Goal: Task Accomplishment & Management: Manage account settings

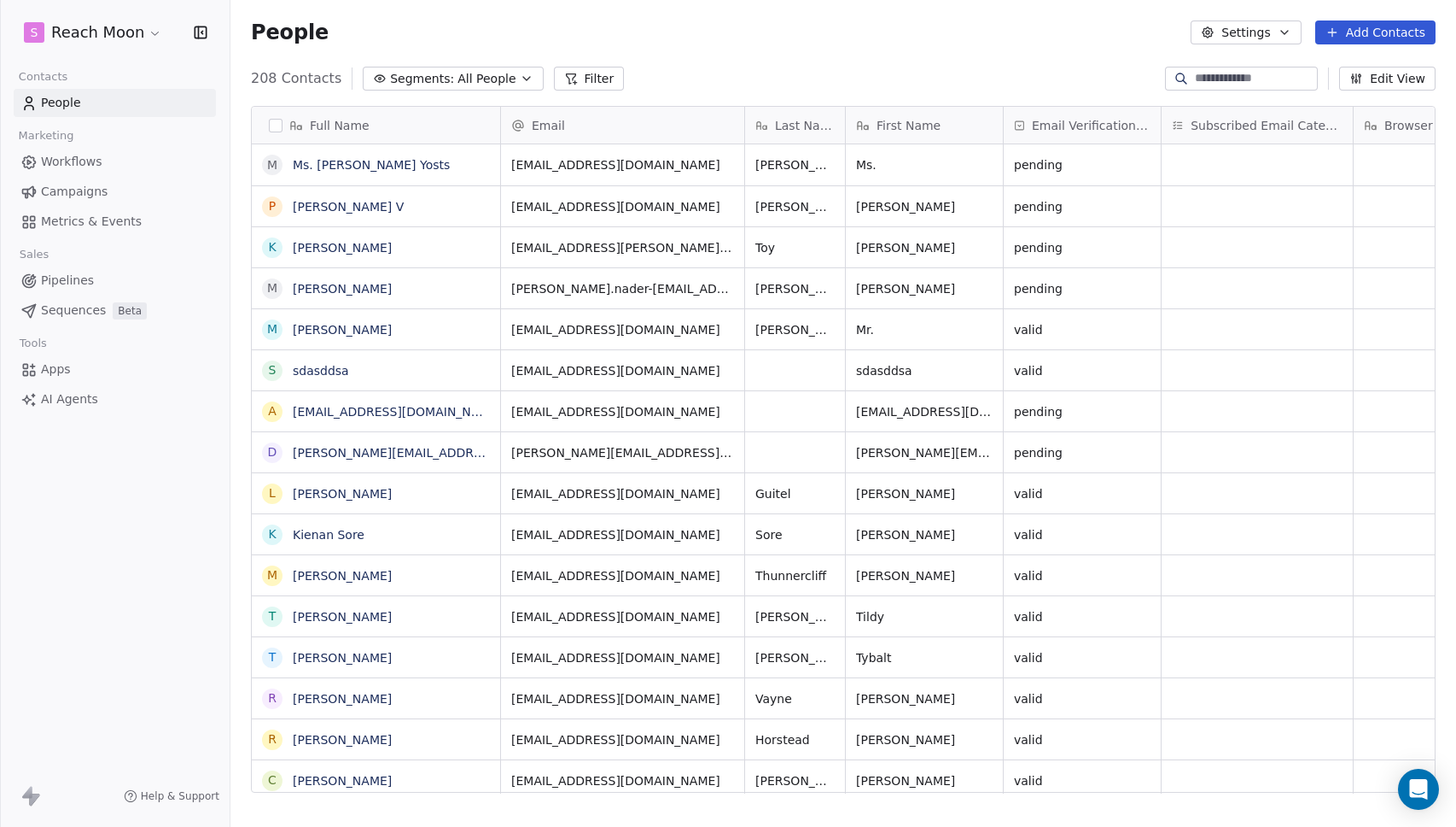
scroll to position [715, 1213]
click at [674, 24] on div "People Settings Add Contacts" at bounding box center [844, 32] width 1185 height 24
click at [1126, 497] on div "valid" at bounding box center [1082, 493] width 157 height 41
click at [1079, 447] on html "S Reach Moon Contacts People Marketing Workflows Campaigns Metrics & Events Sal…" at bounding box center [728, 414] width 1456 height 827
click at [1079, 447] on span "pending" at bounding box center [1067, 452] width 104 height 17
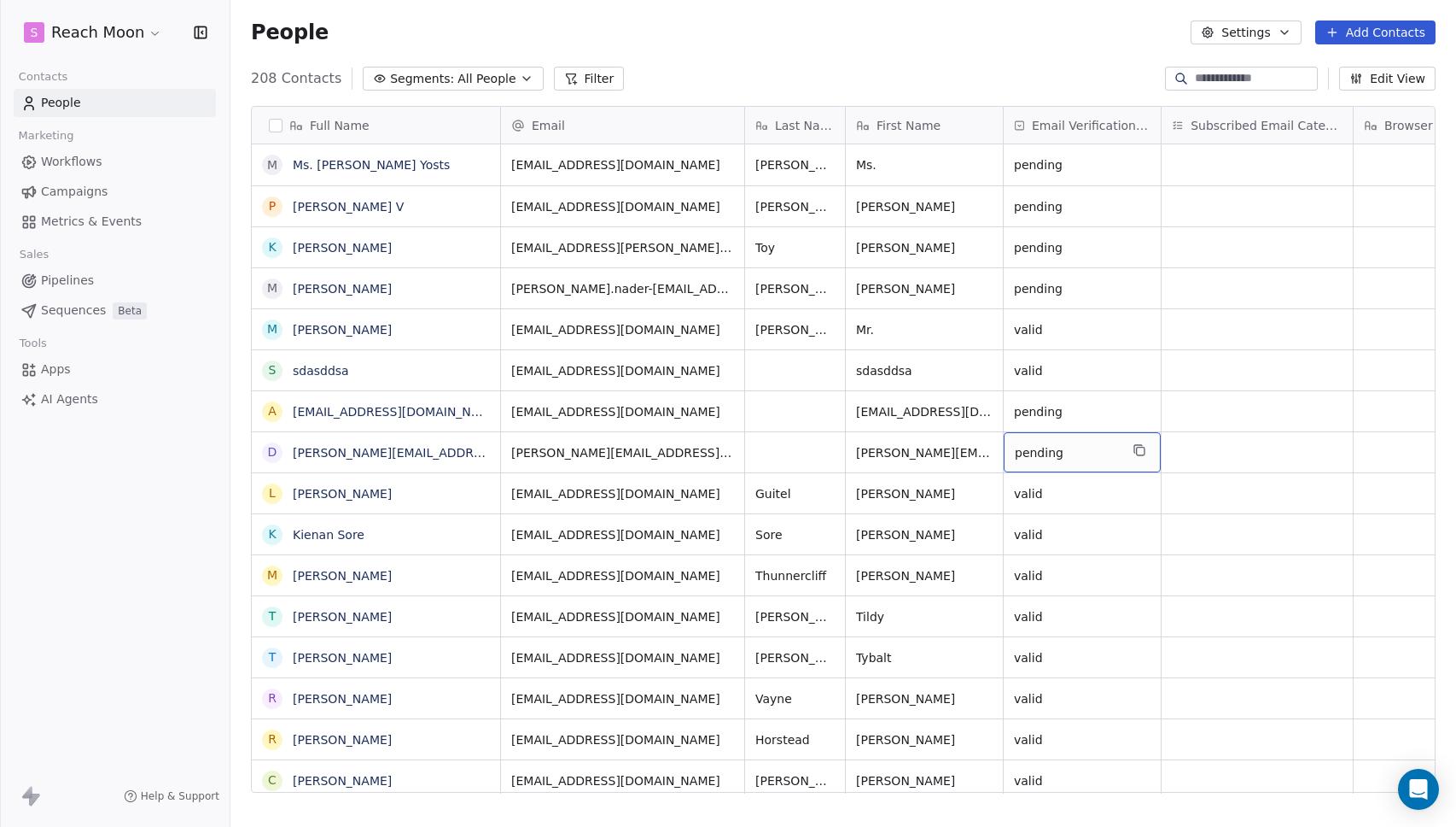
click at [1079, 447] on span "pending" at bounding box center [1067, 452] width 104 height 17
click at [846, 80] on html "S Reach Moon Contacts People Marketing Workflows Campaigns Metrics & Events Sal…" at bounding box center [728, 414] width 1456 height 827
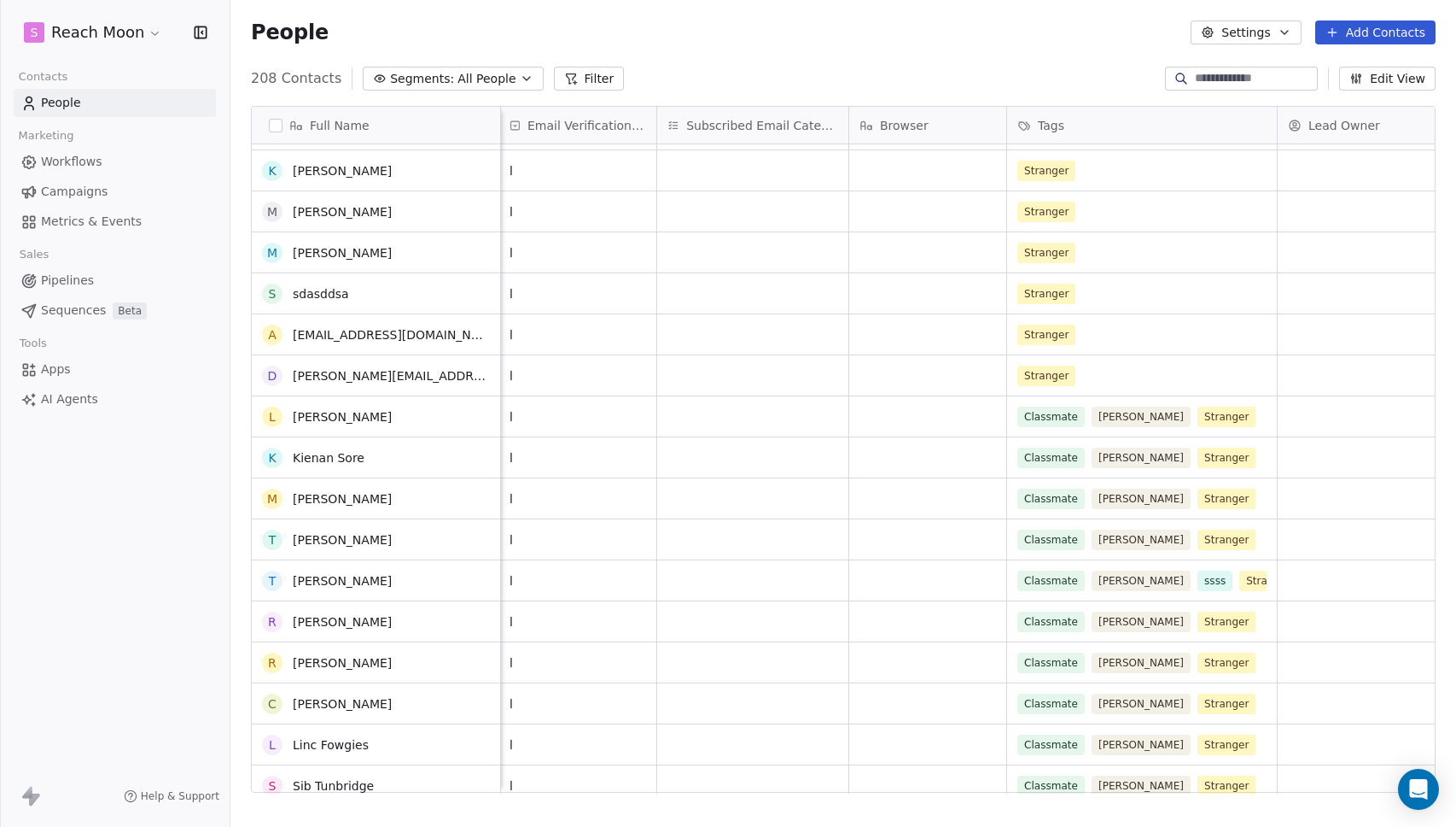
scroll to position [0, 0]
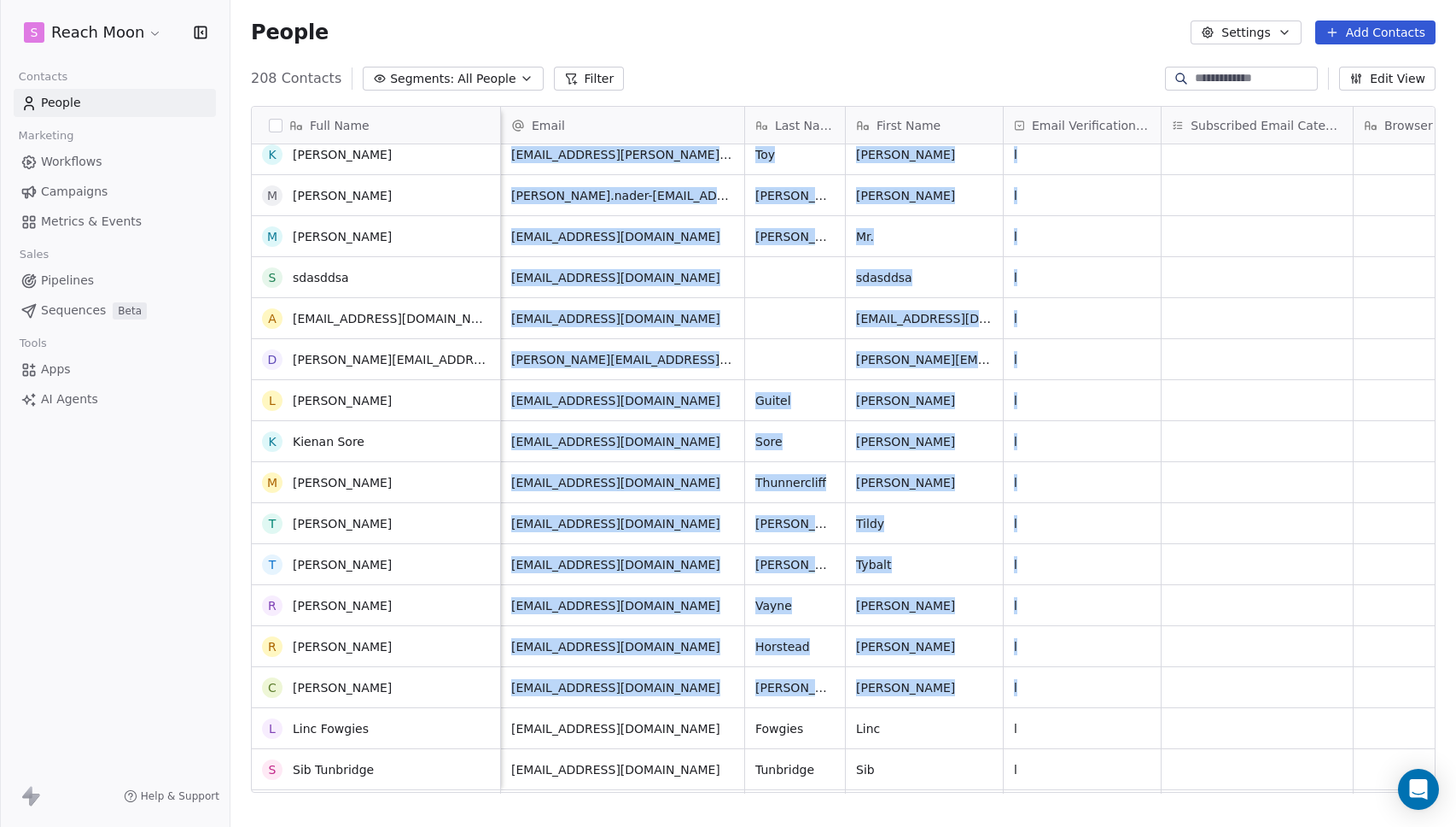
click at [596, 693] on html "S Reach Moon Contacts People Marketing Workflows Campaigns Metrics & Events Sal…" at bounding box center [728, 414] width 1456 height 827
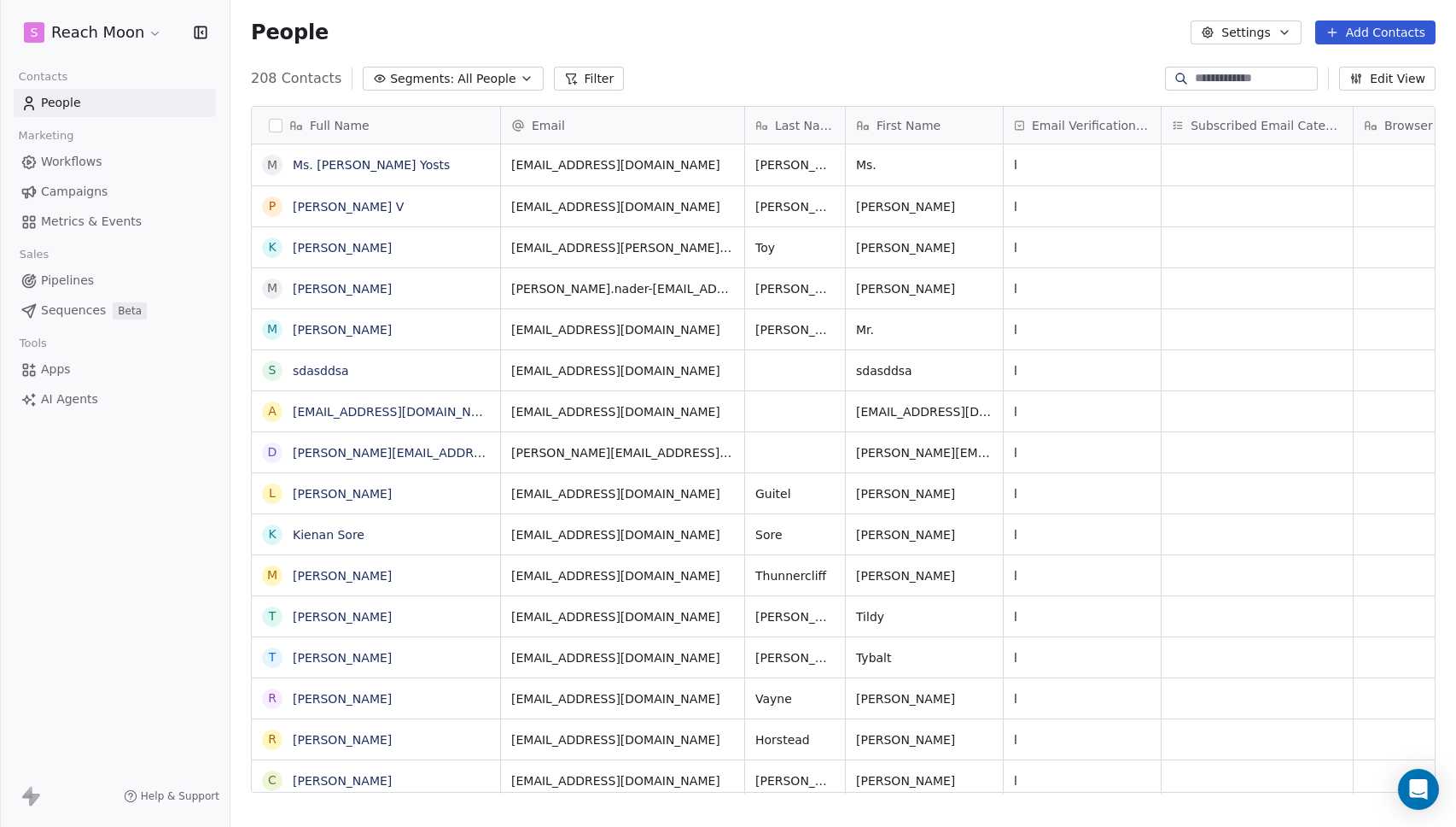
click at [859, 58] on div "People Settings Add Contacts" at bounding box center [843, 32] width 1226 height 65
